Goal: Task Accomplishment & Management: Manage account settings

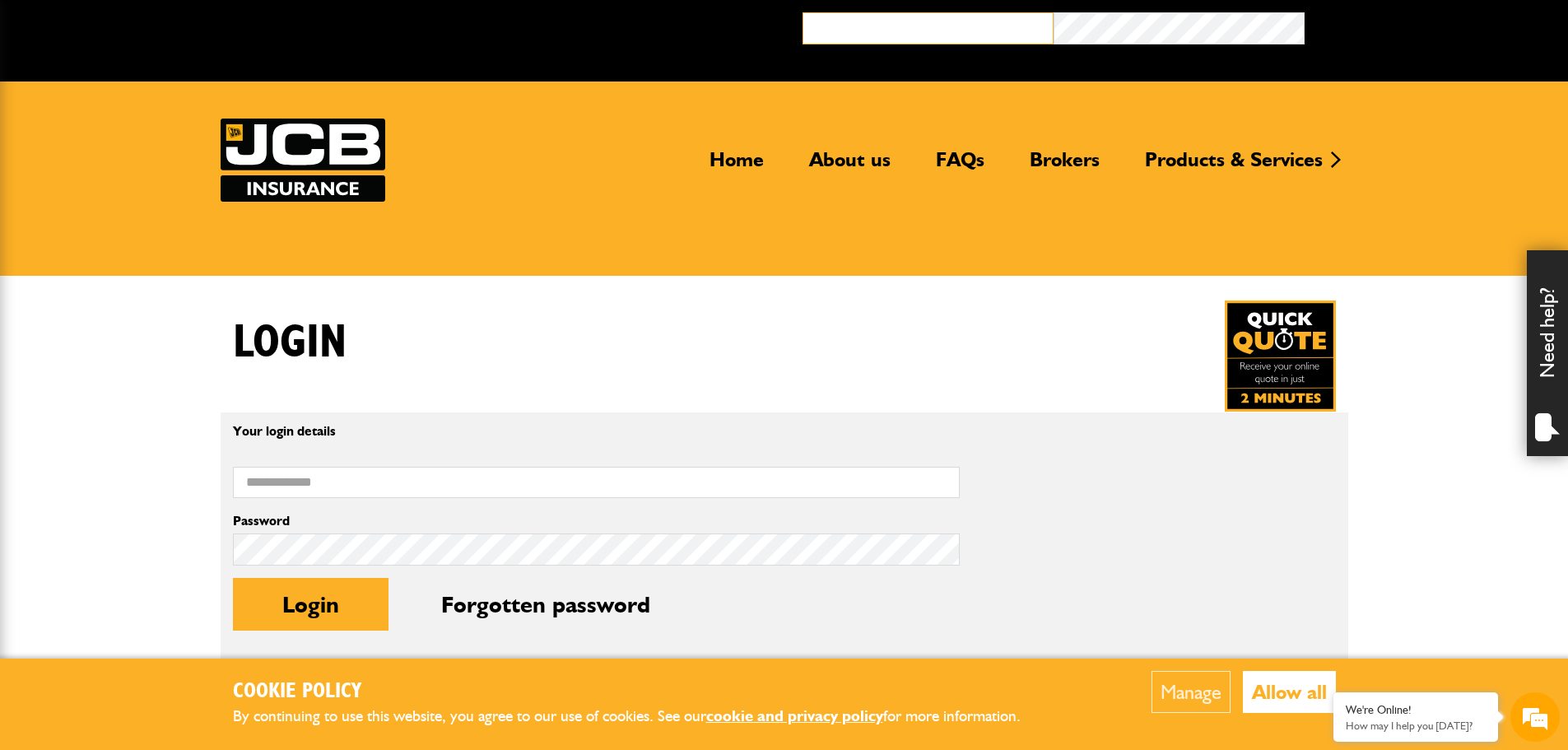
click at [949, 34] on input "email" at bounding box center [928, 28] width 251 height 32
type input "**********"
drag, startPoint x: 1428, startPoint y: 581, endPoint x: 1330, endPoint y: 552, distance: 102.2
click at [1429, 581] on body "Cookie Policy By continuing to use this website, you agree to our use of cookie…" at bounding box center [784, 599] width 1568 height 1199
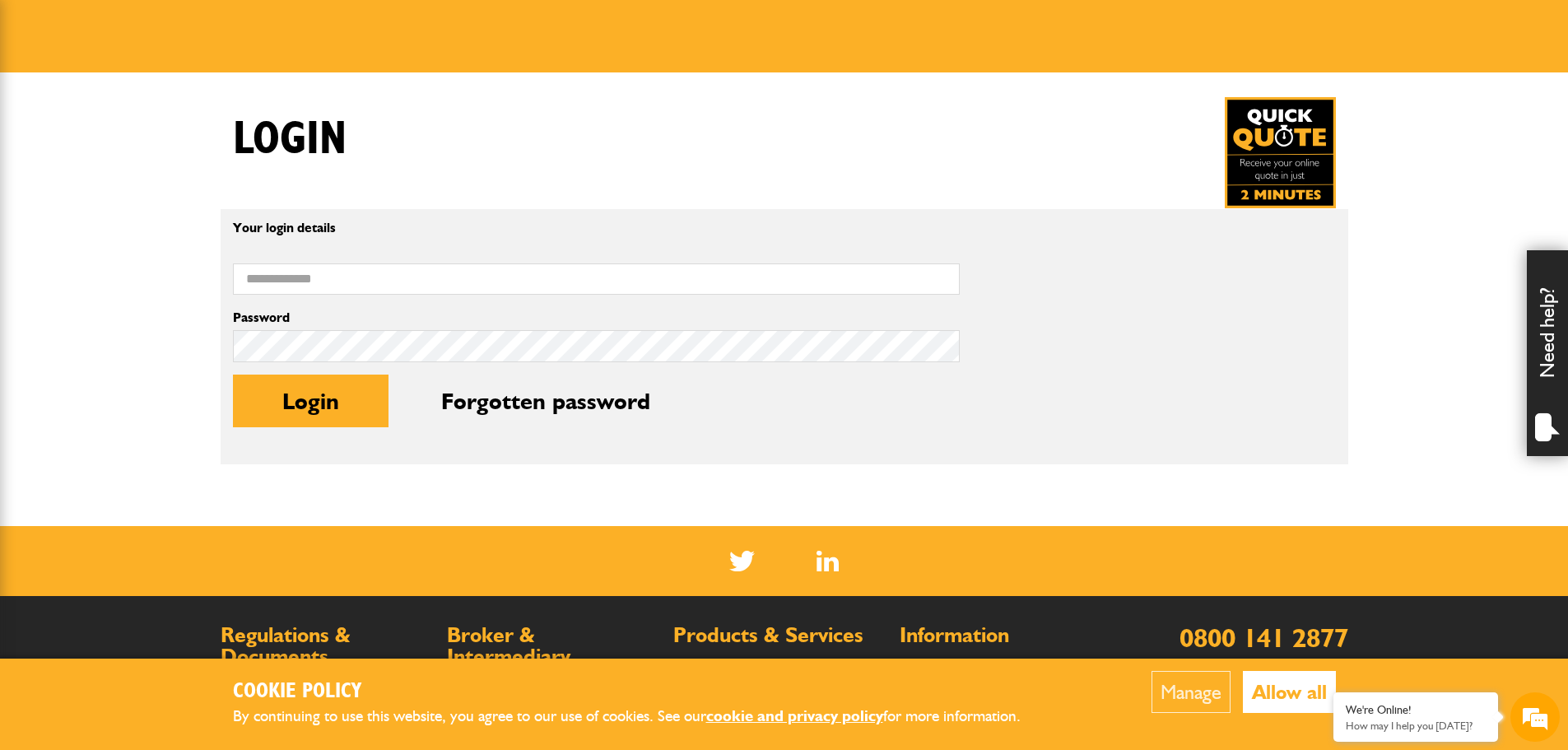
scroll to position [247, 0]
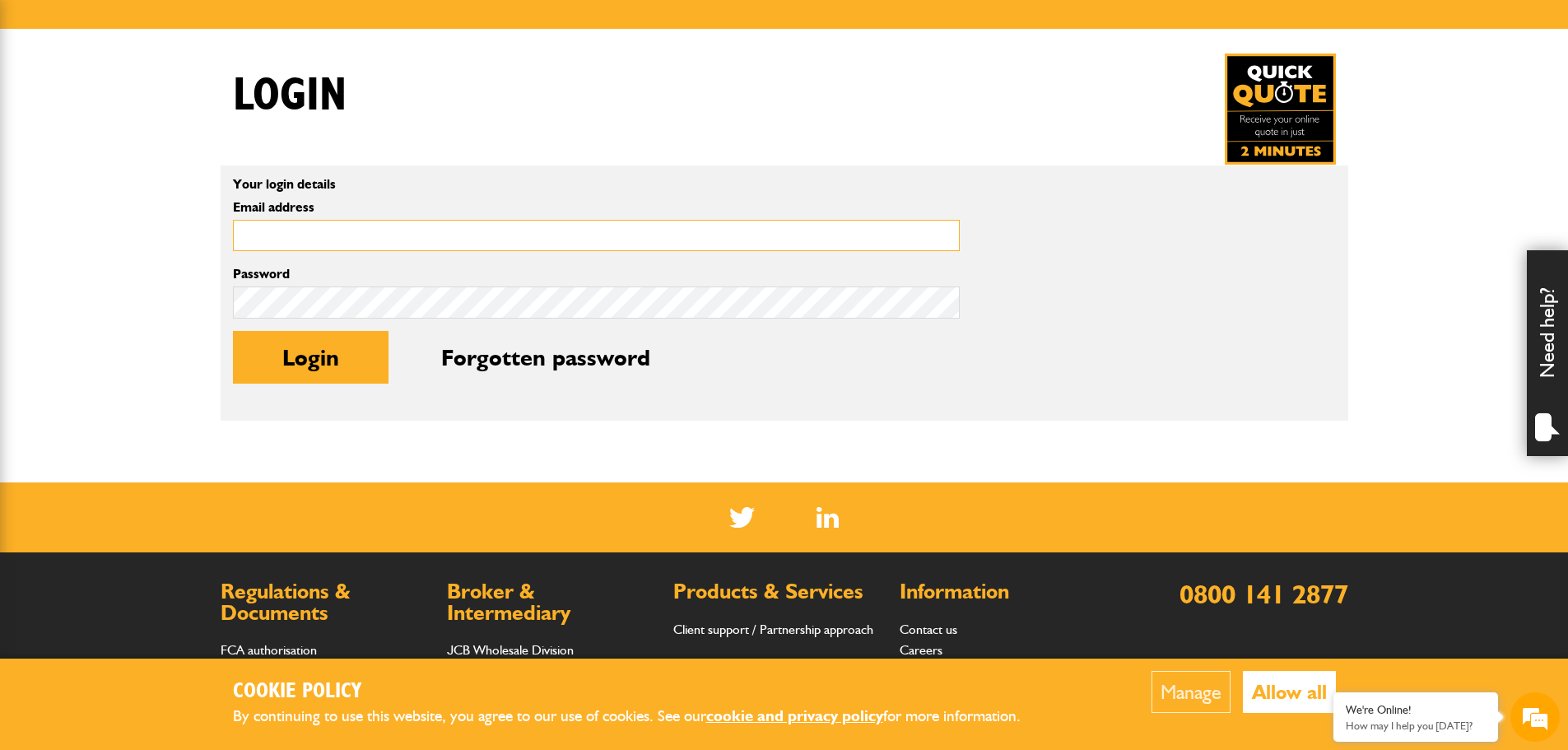
click at [292, 225] on input "Email address" at bounding box center [597, 235] width 727 height 32
type input "**********"
click at [233, 331] on button "Login" at bounding box center [311, 358] width 156 height 52
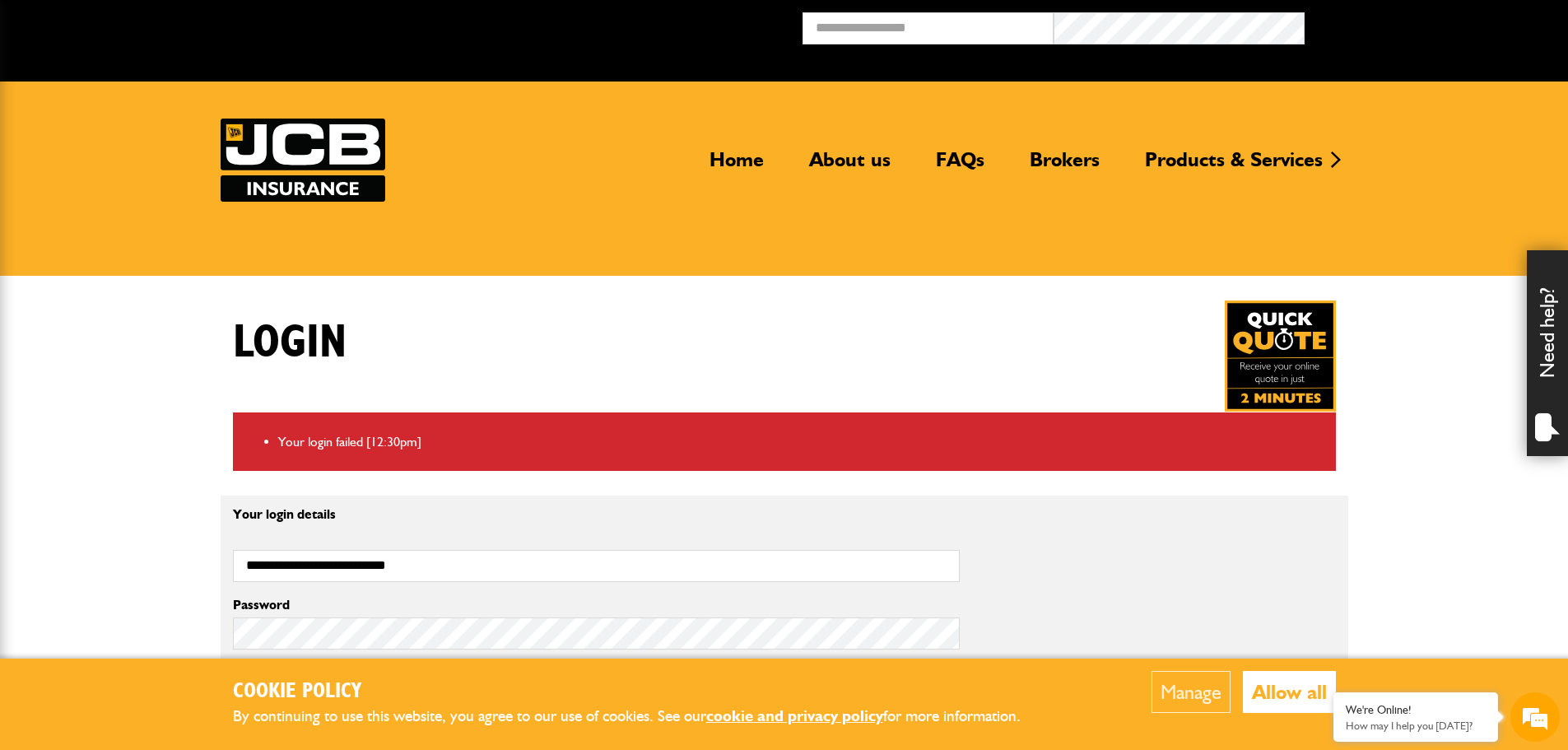
scroll to position [165, 0]
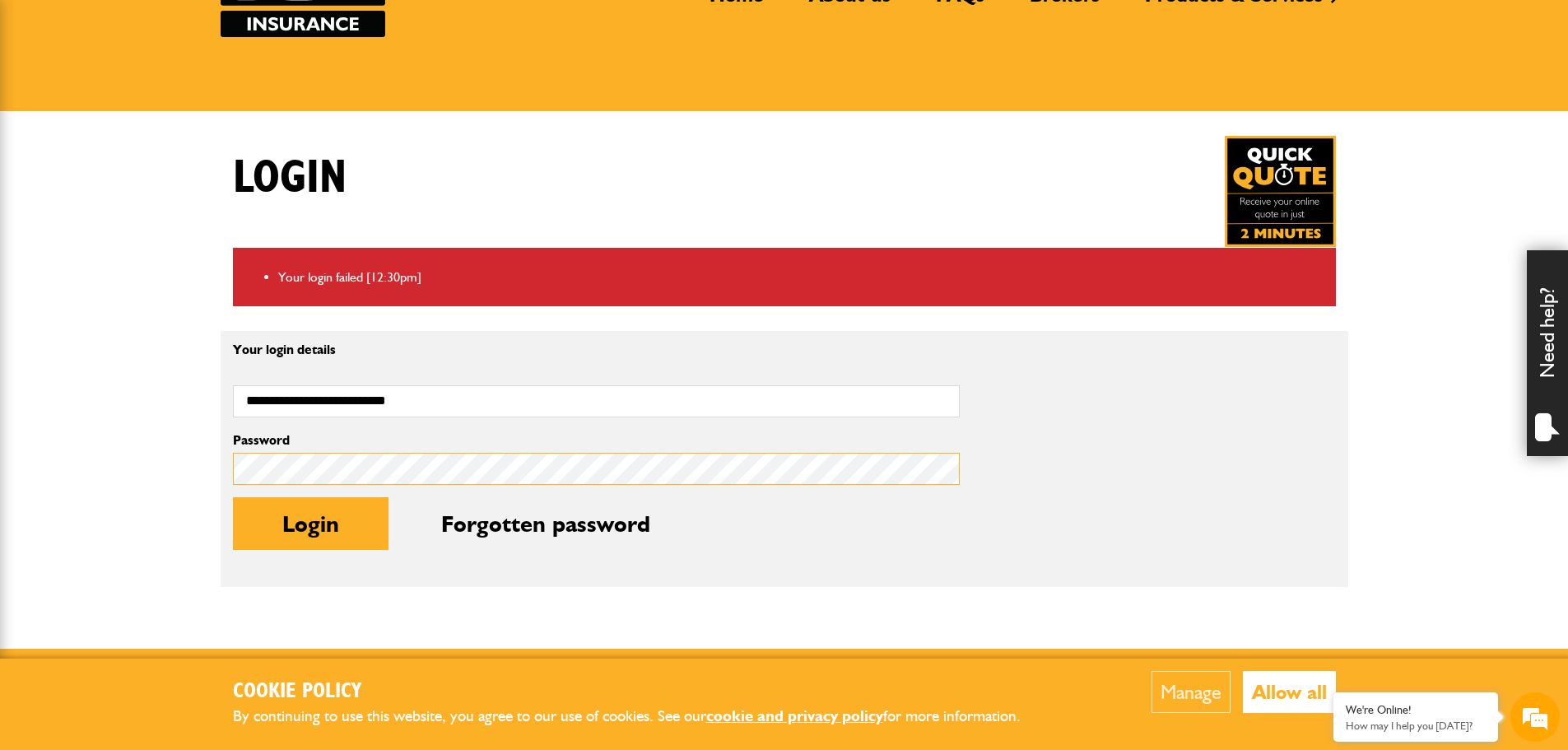
click at [186, 461] on body "Cookie Policy By continuing to use this website, you agree to our use of cookie…" at bounding box center [784, 476] width 1568 height 1282
click at [233, 497] on button "Login" at bounding box center [311, 523] width 156 height 52
click at [326, 531] on button "Login" at bounding box center [311, 523] width 156 height 52
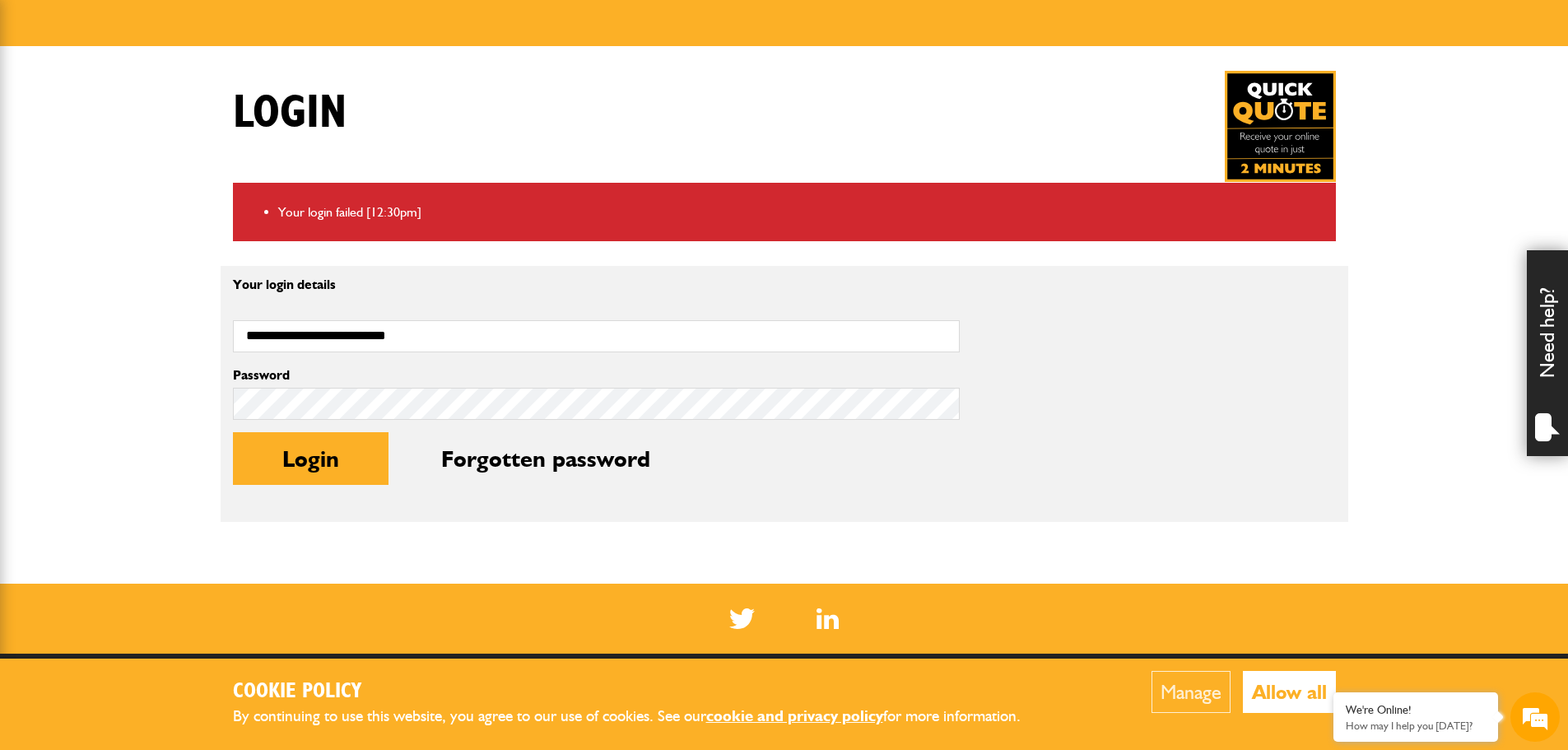
scroll to position [247, 0]
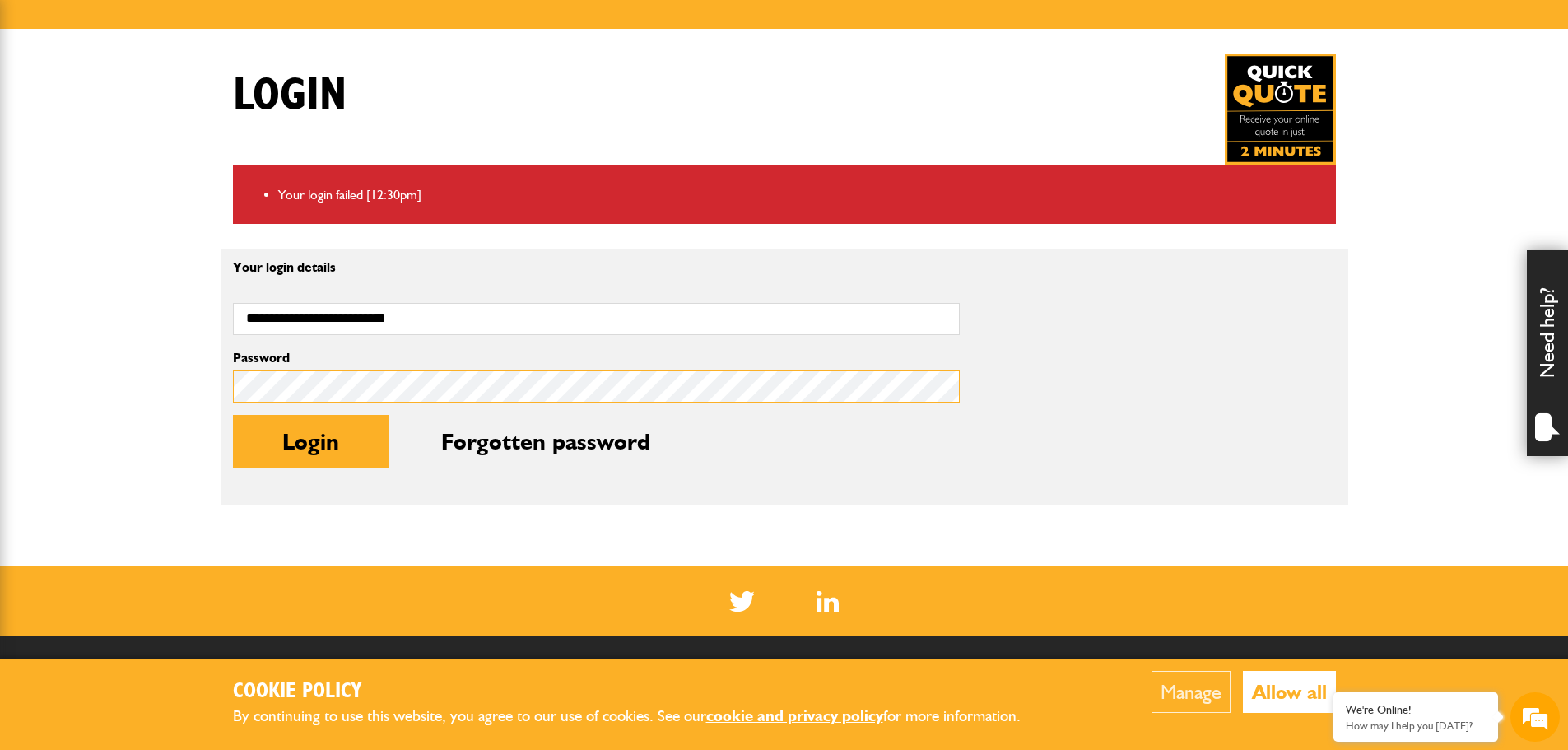
click at [156, 359] on body "Cookie Policy By continuing to use this website, you agree to our use of cookie…" at bounding box center [784, 393] width 1568 height 1282
click at [233, 415] on button "Login" at bounding box center [311, 441] width 156 height 52
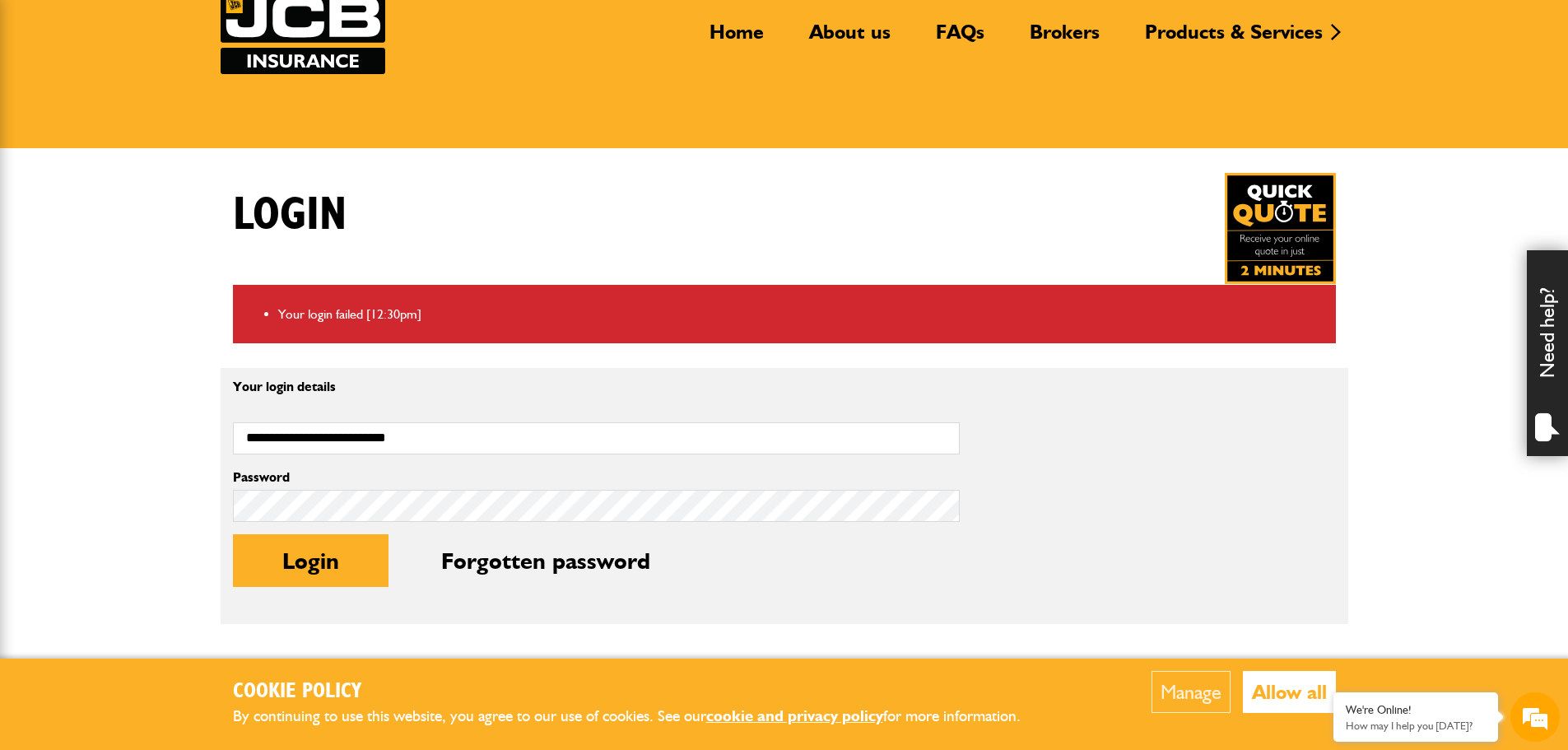
scroll to position [247, 0]
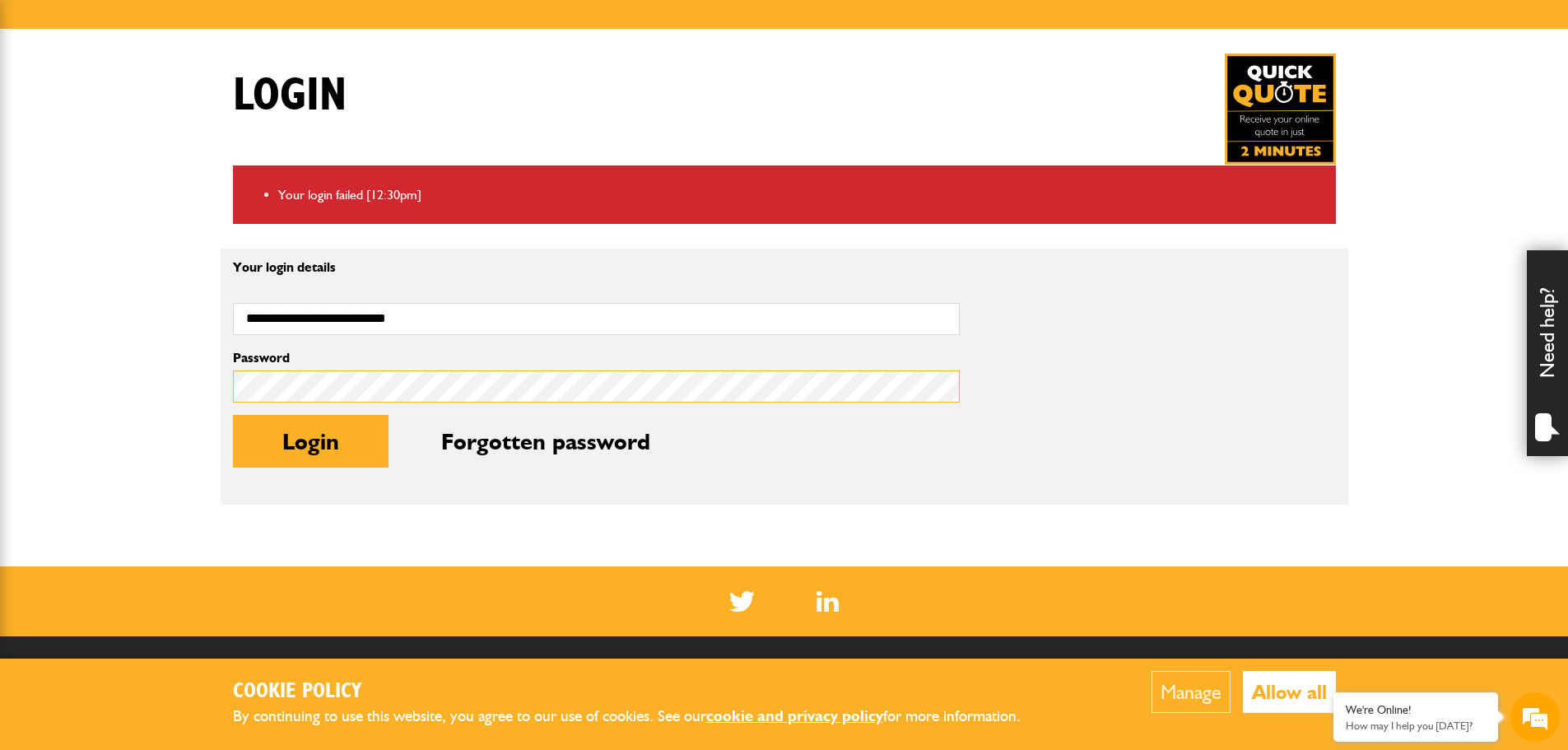
click at [222, 383] on div "**********" at bounding box center [597, 376] width 752 height 232
click at [233, 415] on button "Login" at bounding box center [311, 441] width 156 height 52
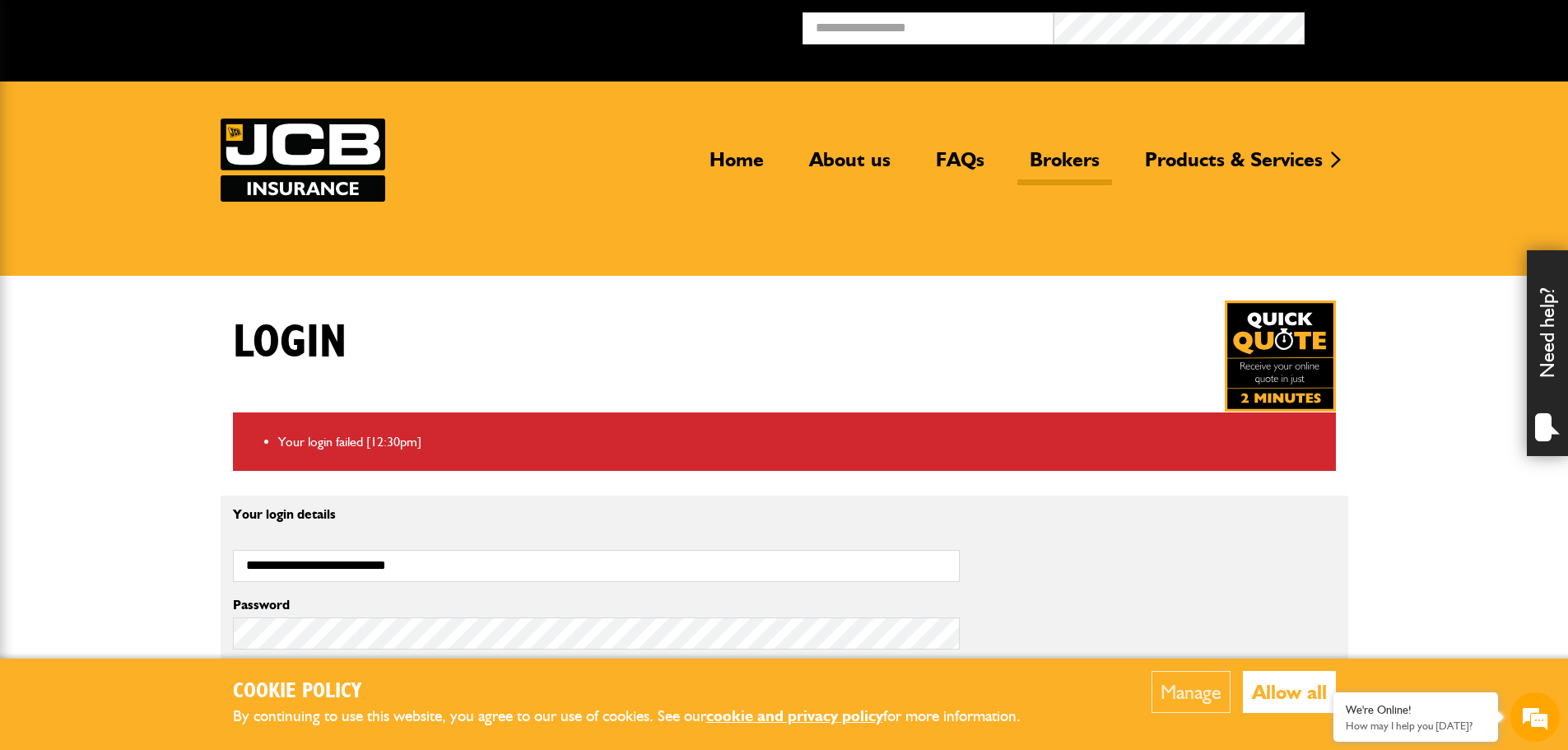
click at [1066, 163] on link "Brokers" at bounding box center [1065, 166] width 95 height 38
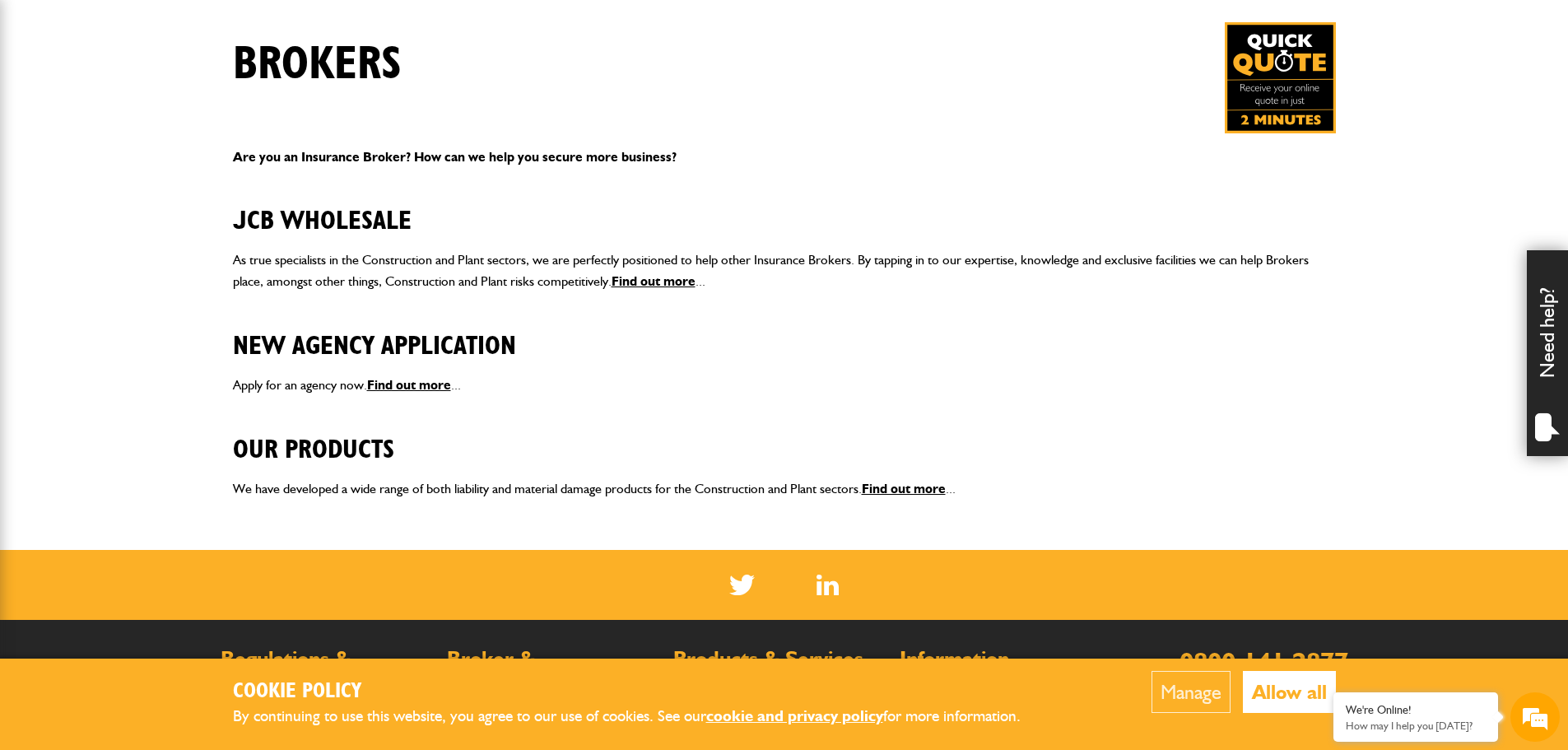
scroll to position [329, 0]
